Goal: Go to known website: Go to known website

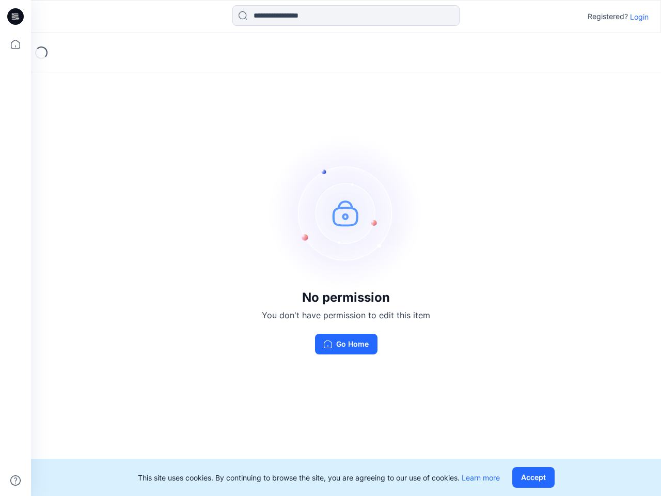
click at [331, 248] on img at bounding box center [346, 212] width 155 height 155
click at [16, 17] on icon at bounding box center [17, 17] width 4 height 1
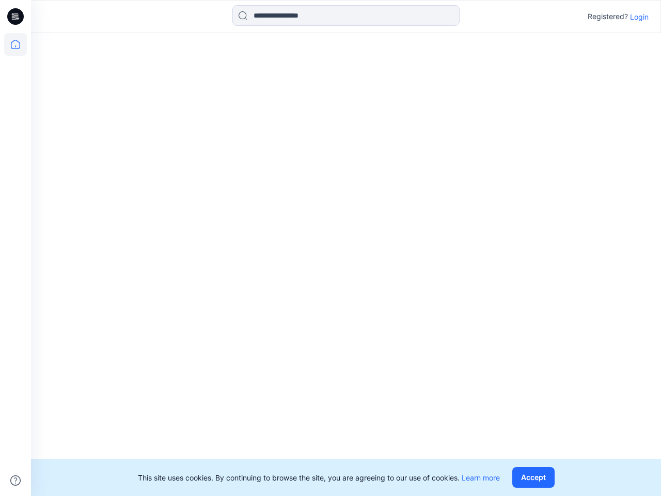
click at [16, 44] on icon at bounding box center [15, 44] width 23 height 23
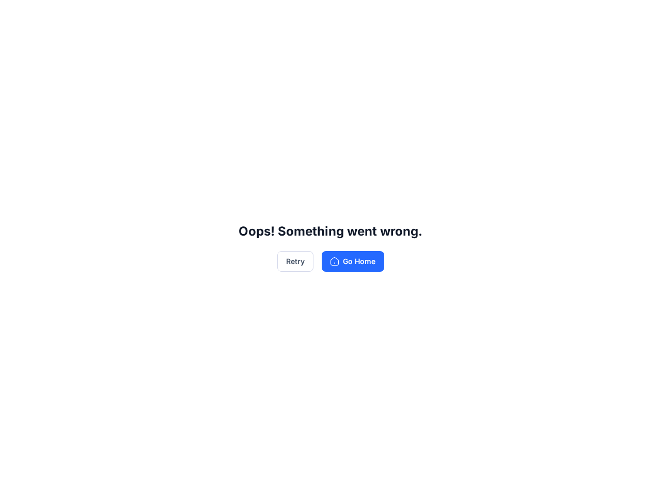
click at [16, 481] on div "Oops! Something went wrong. Retry Go Home" at bounding box center [330, 248] width 661 height 496
click at [346, 16] on div "Oops! Something went wrong. Retry Go Home" at bounding box center [330, 248] width 661 height 496
click at [640, 17] on div "Oops! Something went wrong. Retry Go Home" at bounding box center [330, 248] width 661 height 496
click at [536, 477] on div "Oops! Something went wrong. Retry Go Home" at bounding box center [330, 248] width 661 height 496
